Goal: Download file/media: Download file/media

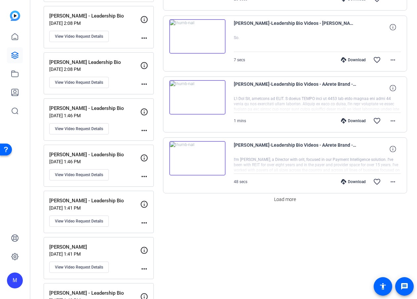
scroll to position [571, 0]
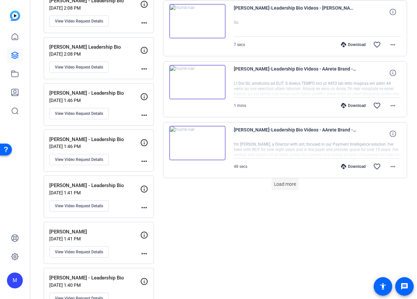
click at [282, 187] on span "Load more" at bounding box center [285, 184] width 22 height 7
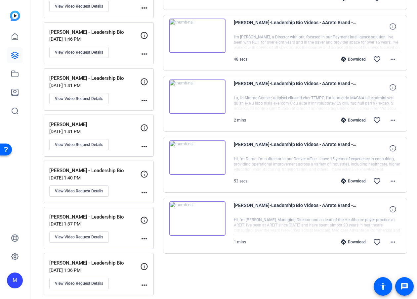
scroll to position [680, 0]
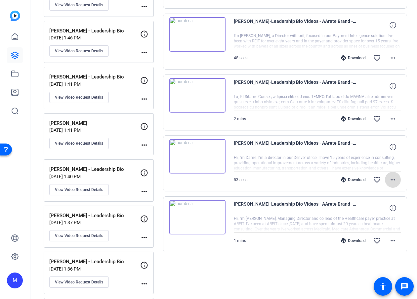
click at [393, 181] on mat-icon "more_horiz" at bounding box center [393, 180] width 8 height 8
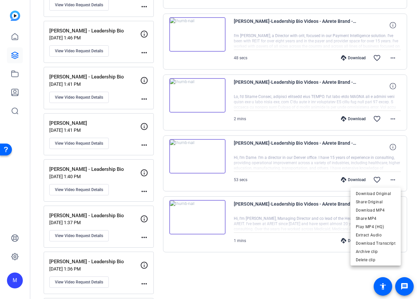
click at [265, 288] on div at bounding box center [208, 149] width 417 height 299
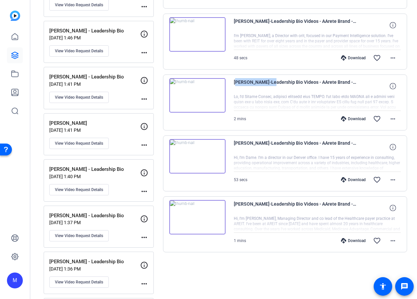
drag, startPoint x: 271, startPoint y: 82, endPoint x: 233, endPoint y: 81, distance: 38.1
click at [233, 81] on div "[PERSON_NAME]-Leadership Bio Videos - AArete Brand -Ph-[PERSON_NAME] - Leadersh…" at bounding box center [285, 102] width 245 height 56
copy span "[PERSON_NAME]"
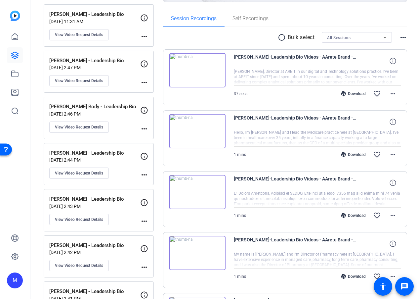
scroll to position [0, 0]
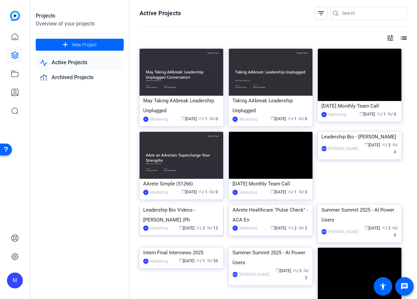
click at [182, 205] on img at bounding box center [182, 205] width 84 height 0
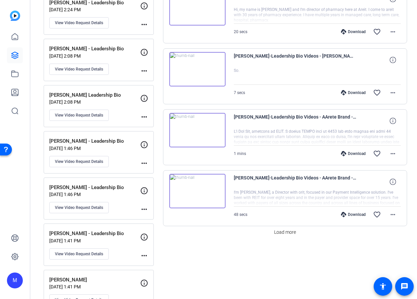
scroll to position [533, 0]
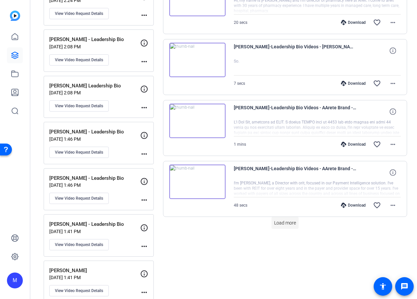
click at [288, 226] on button "Load more" at bounding box center [285, 223] width 27 height 12
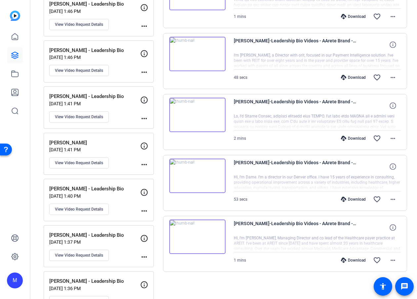
scroll to position [659, 0]
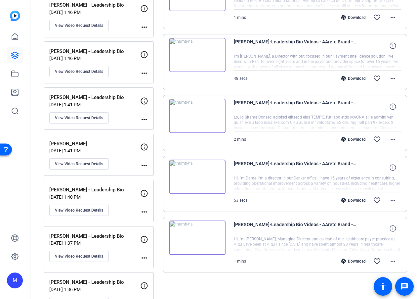
click at [200, 177] on img at bounding box center [197, 176] width 56 height 34
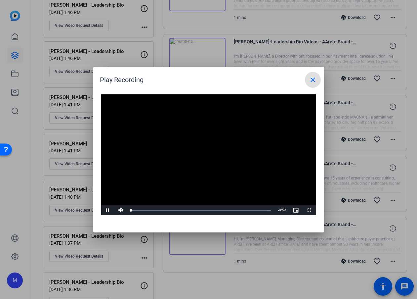
click at [204, 155] on video "Video Player" at bounding box center [208, 154] width 215 height 121
click at [107, 210] on span "Video Player" at bounding box center [107, 210] width 13 height 0
click at [179, 209] on div "Loaded : 100.00% 0:18 0:04" at bounding box center [201, 210] width 141 height 2
click at [214, 210] on div "Loaded : 100.00% 0:31 0:18" at bounding box center [201, 210] width 141 height 2
click at [243, 208] on div "Loaded : 100.00% 0:42 0:32" at bounding box center [201, 210] width 147 height 10
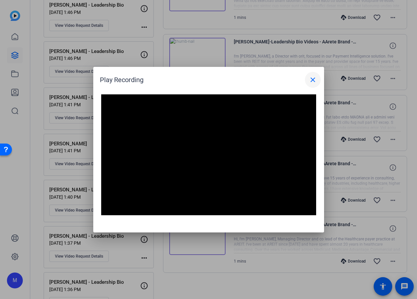
click at [312, 81] on mat-icon "close" at bounding box center [313, 80] width 8 height 8
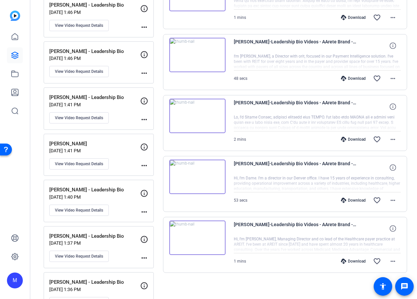
click at [359, 201] on div "Download" at bounding box center [353, 200] width 31 height 5
click at [393, 200] on mat-icon "more_horiz" at bounding box center [393, 200] width 8 height 8
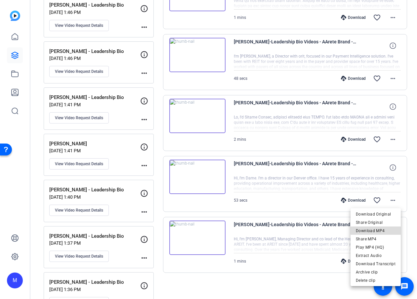
click at [379, 228] on span "Download MP4" at bounding box center [376, 231] width 40 height 8
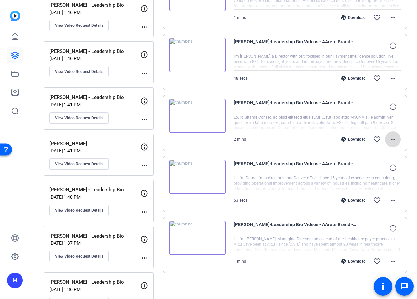
click at [392, 138] on mat-icon "more_horiz" at bounding box center [393, 139] width 8 height 8
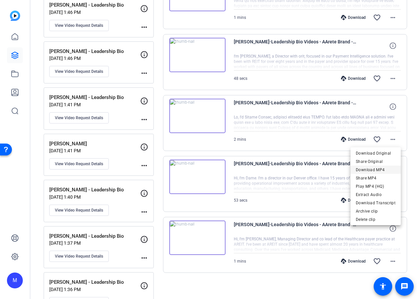
click at [383, 169] on span "Download MP4" at bounding box center [376, 170] width 40 height 8
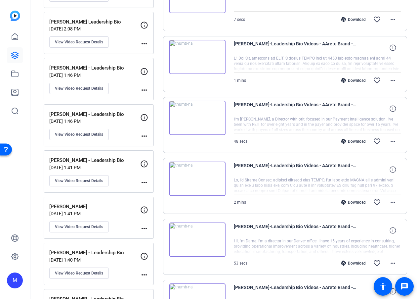
scroll to position [594, 0]
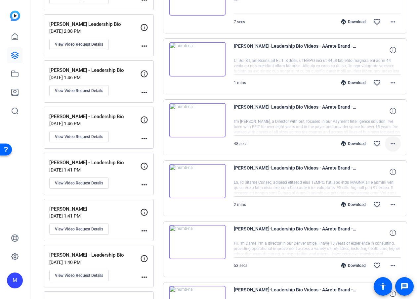
click at [391, 146] on mat-icon "more_horiz" at bounding box center [393, 144] width 8 height 8
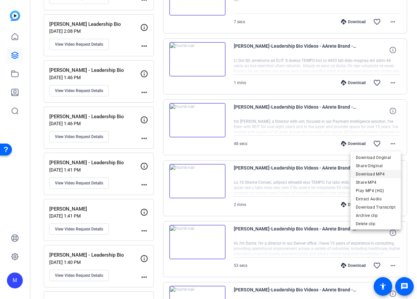
click at [376, 173] on span "Download MP4" at bounding box center [376, 174] width 40 height 8
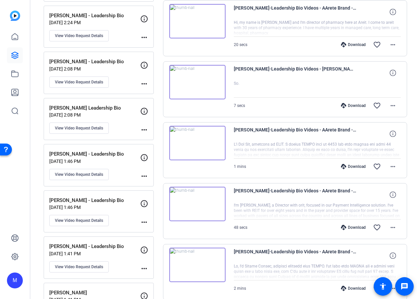
scroll to position [507, 0]
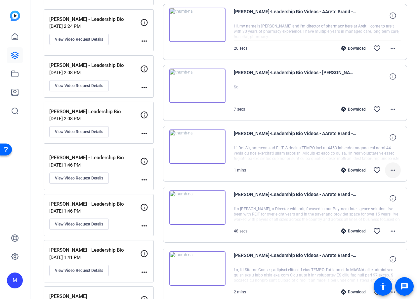
click at [394, 170] on mat-icon "more_horiz" at bounding box center [393, 170] width 8 height 8
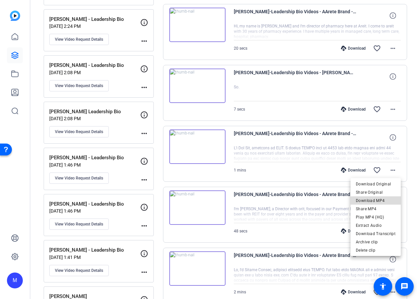
click at [382, 200] on span "Download MP4" at bounding box center [376, 201] width 40 height 8
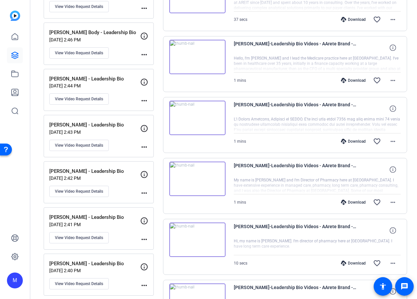
scroll to position [170, 0]
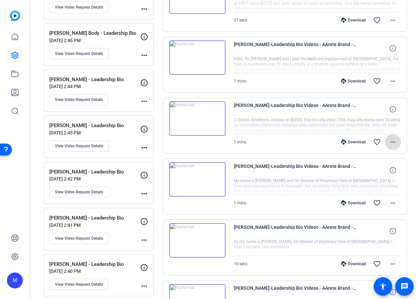
click at [391, 140] on mat-icon "more_horiz" at bounding box center [393, 142] width 8 height 8
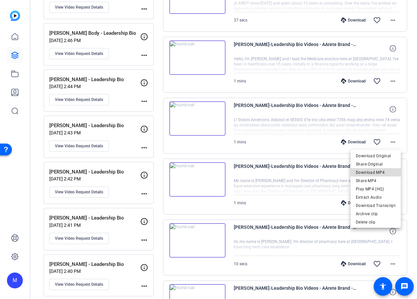
click at [383, 170] on span "Download MP4" at bounding box center [376, 172] width 40 height 8
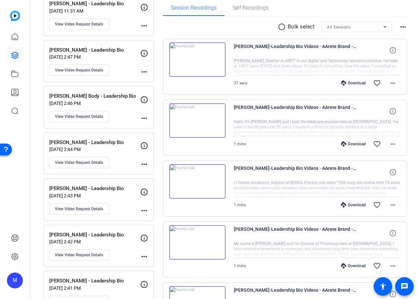
scroll to position [100, 0]
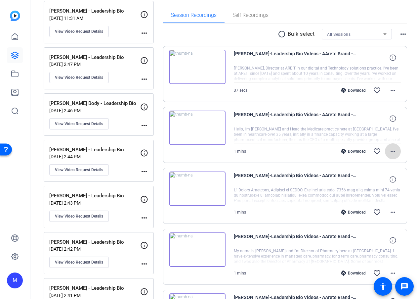
click at [394, 151] on mat-icon "more_horiz" at bounding box center [393, 151] width 8 height 8
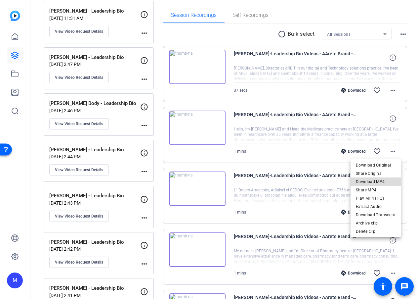
click at [385, 182] on span "Download MP4" at bounding box center [376, 182] width 40 height 8
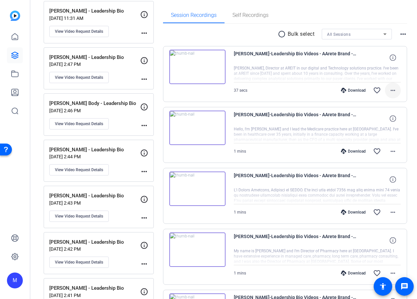
click at [394, 90] on mat-icon "more_horiz" at bounding box center [393, 90] width 8 height 8
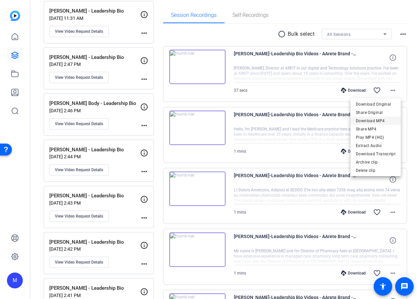
click at [380, 121] on span "Download MP4" at bounding box center [376, 121] width 40 height 8
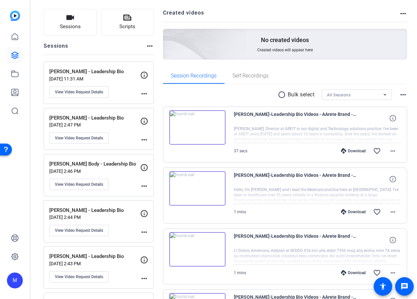
scroll to position [0, 0]
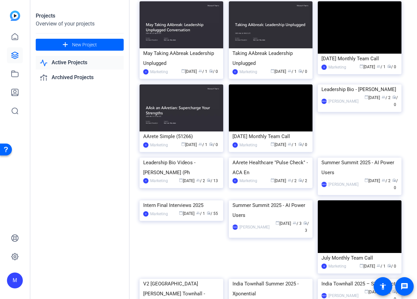
scroll to position [49, 0]
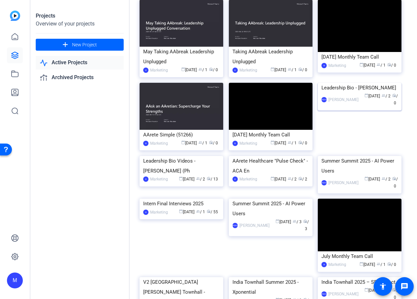
click at [360, 83] on img at bounding box center [360, 83] width 84 height 0
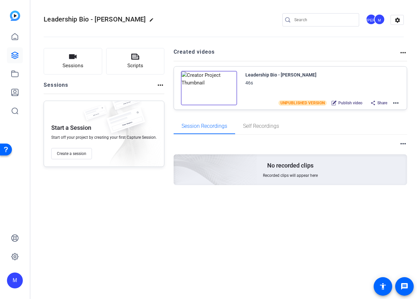
click at [213, 93] on img at bounding box center [209, 88] width 56 height 34
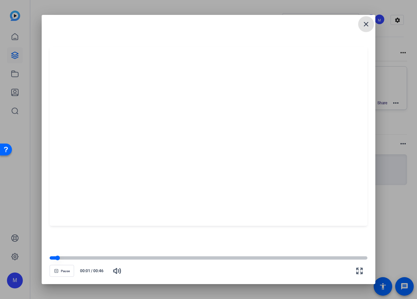
click at [98, 259] on div at bounding box center [209, 257] width 318 height 3
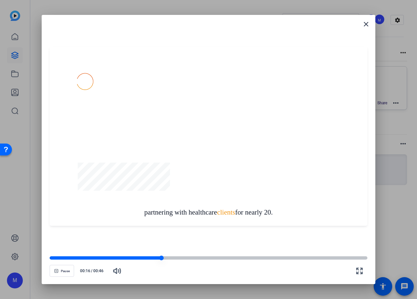
click at [190, 256] on div at bounding box center [209, 257] width 318 height 3
click at [234, 256] on div at bounding box center [209, 257] width 318 height 3
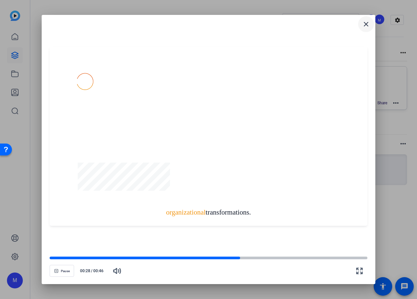
click at [366, 24] on mat-icon "close" at bounding box center [366, 24] width 8 height 8
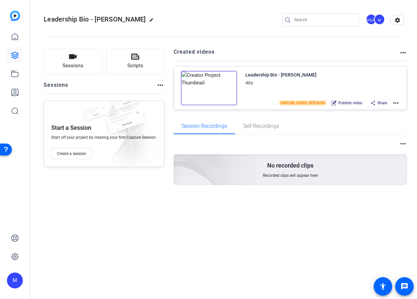
click at [398, 103] on mat-icon "more_horiz" at bounding box center [396, 103] width 8 height 8
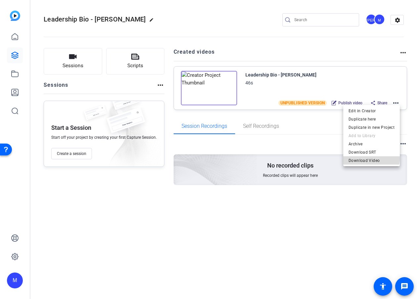
click at [371, 158] on span "Download Video" at bounding box center [372, 161] width 46 height 8
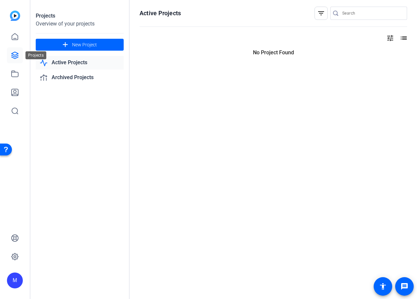
click at [17, 55] on icon at bounding box center [15, 55] width 8 height 8
click at [17, 71] on icon at bounding box center [15, 74] width 8 height 8
click at [14, 35] on icon at bounding box center [15, 37] width 8 height 8
click at [17, 15] on img at bounding box center [15, 16] width 10 height 10
click at [14, 80] on link at bounding box center [15, 74] width 16 height 16
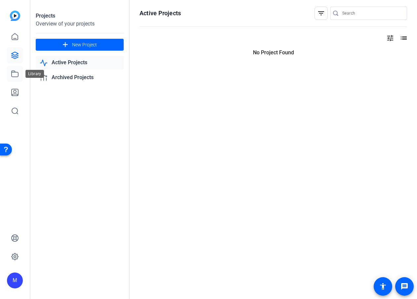
click at [17, 78] on link at bounding box center [15, 74] width 16 height 16
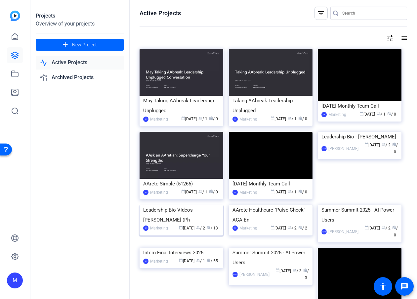
click at [190, 205] on img at bounding box center [182, 205] width 84 height 0
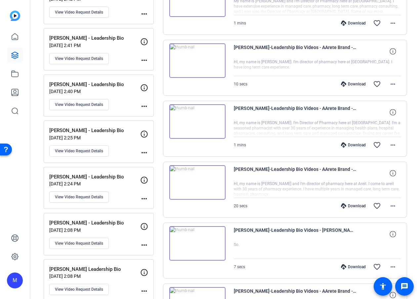
scroll to position [345, 0]
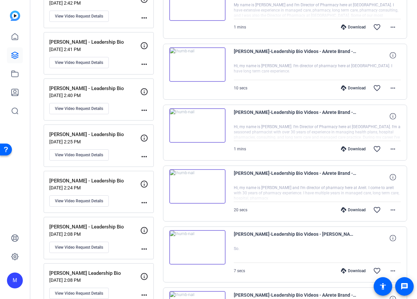
click at [204, 125] on img at bounding box center [197, 125] width 56 height 34
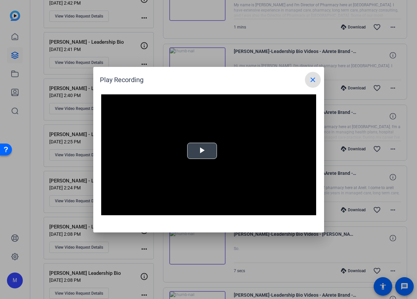
click at [202, 151] on span "Video Player" at bounding box center [202, 151] width 0 height 0
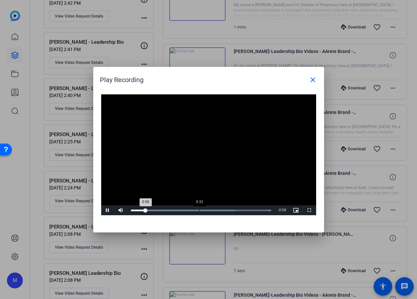
click at [199, 211] on div "Loaded : 100.00% 0:31 0:06" at bounding box center [201, 210] width 141 height 2
click at [243, 208] on div "Loaded : 100.00% 0:51 0:40" at bounding box center [201, 210] width 147 height 10
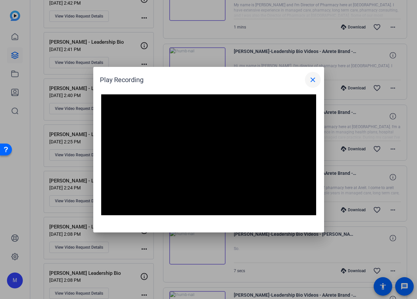
click at [314, 79] on mat-icon "close" at bounding box center [313, 80] width 8 height 8
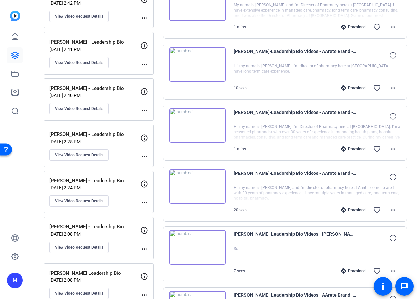
click at [201, 68] on img at bounding box center [197, 64] width 56 height 34
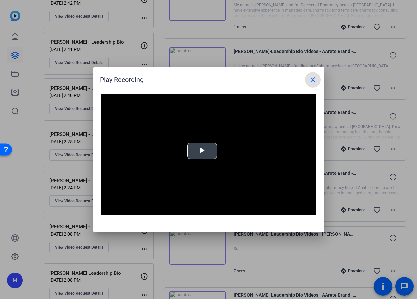
click at [202, 151] on span "Video Player" at bounding box center [202, 151] width 0 height 0
click at [314, 78] on mat-icon "close" at bounding box center [313, 80] width 8 height 8
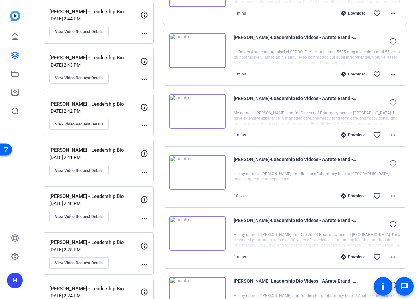
scroll to position [228, 0]
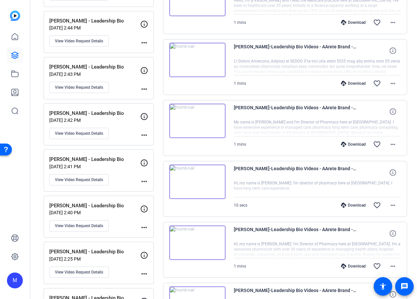
click at [195, 119] on img at bounding box center [197, 121] width 56 height 34
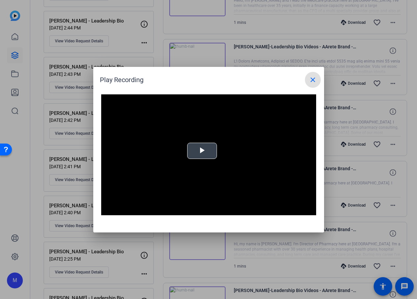
click at [202, 151] on span "Video Player" at bounding box center [202, 151] width 0 height 0
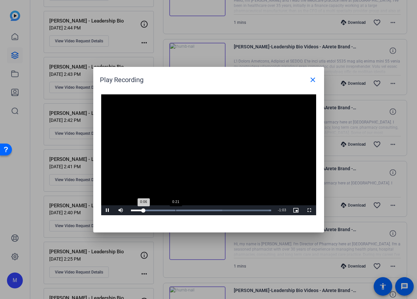
click at [175, 209] on div "Loaded : 100.00% 0:21 0:06" at bounding box center [201, 210] width 141 height 2
click at [233, 211] on div "Loaded : 100.00% 0:50 0:32" at bounding box center [201, 210] width 147 height 10
click at [311, 79] on mat-icon "close" at bounding box center [313, 80] width 8 height 8
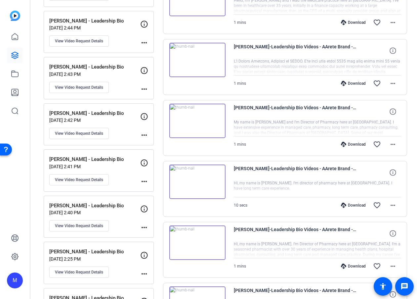
click at [205, 242] on img at bounding box center [197, 242] width 56 height 34
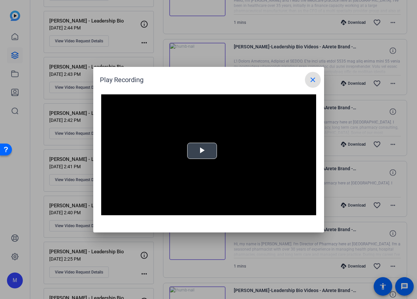
click at [199, 131] on video "Video Player" at bounding box center [208, 154] width 215 height 121
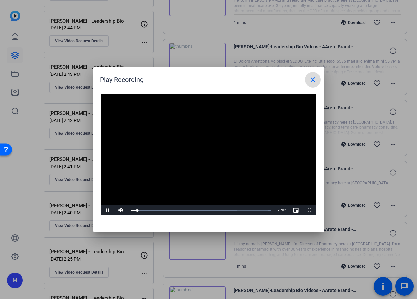
click at [312, 79] on mat-icon "close" at bounding box center [313, 80] width 8 height 8
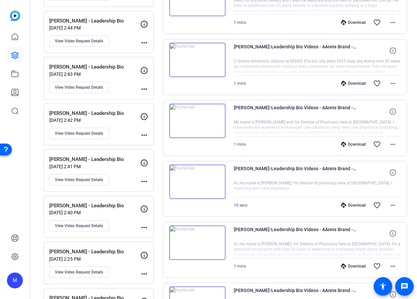
scroll to position [305, 0]
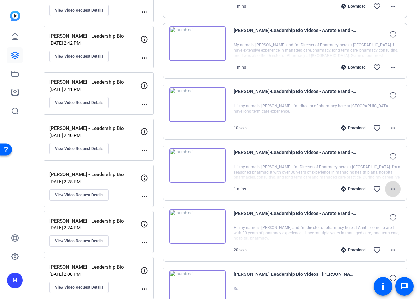
click at [393, 186] on mat-icon "more_horiz" at bounding box center [393, 189] width 8 height 8
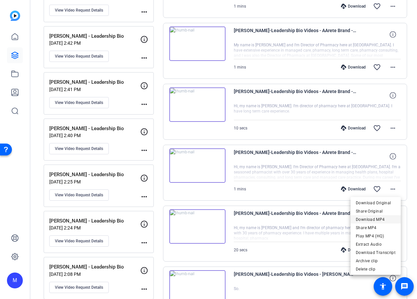
click at [383, 218] on span "Download MP4" at bounding box center [376, 219] width 40 height 8
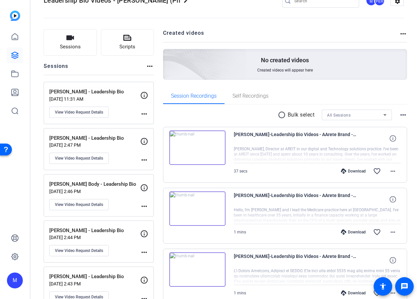
scroll to position [0, 0]
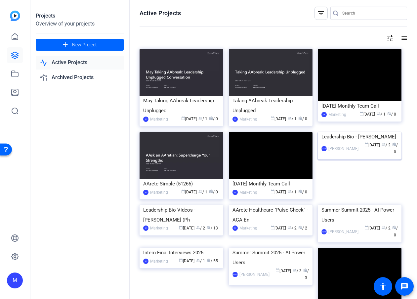
click at [356, 132] on img at bounding box center [360, 132] width 84 height 0
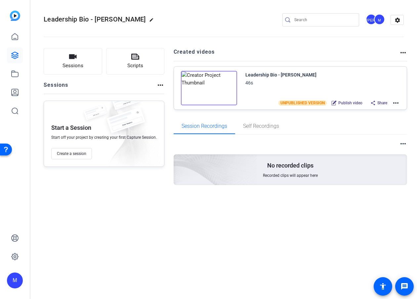
click at [397, 103] on mat-icon "more_horiz" at bounding box center [396, 103] width 8 height 8
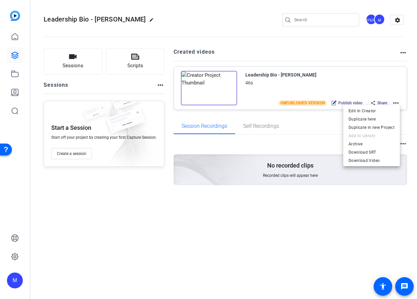
click at [292, 114] on div at bounding box center [208, 149] width 417 height 299
